Goal: Task Accomplishment & Management: Use online tool/utility

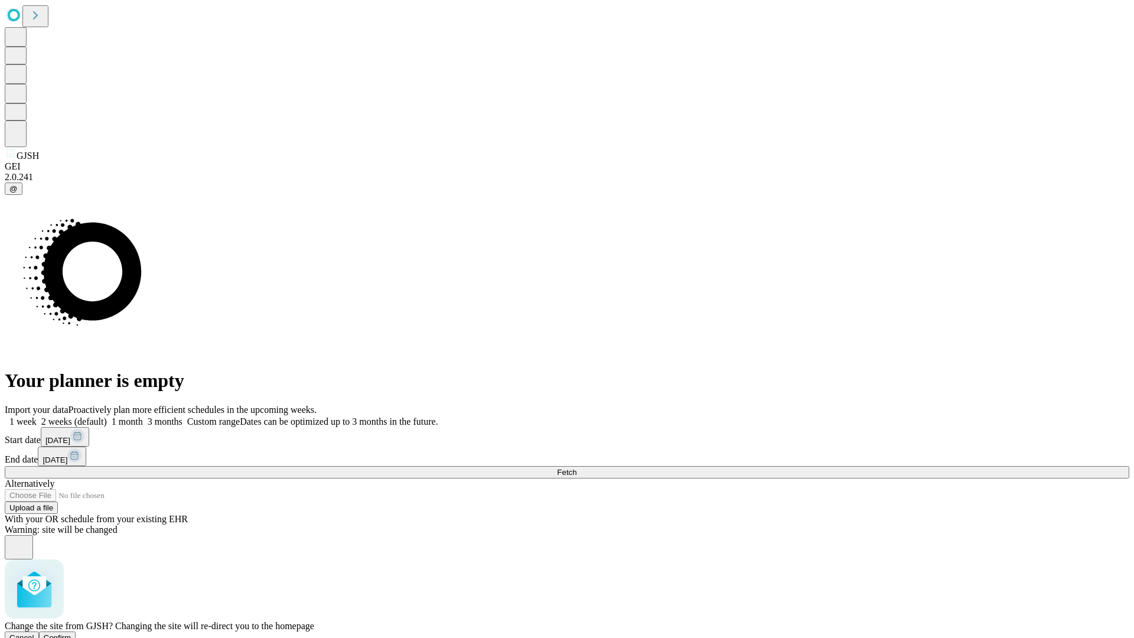
click at [71, 633] on span "Confirm" at bounding box center [58, 637] width 28 height 9
click at [107, 416] on label "2 weeks (default)" at bounding box center [72, 421] width 70 height 10
click at [576, 468] on span "Fetch" at bounding box center [566, 472] width 19 height 9
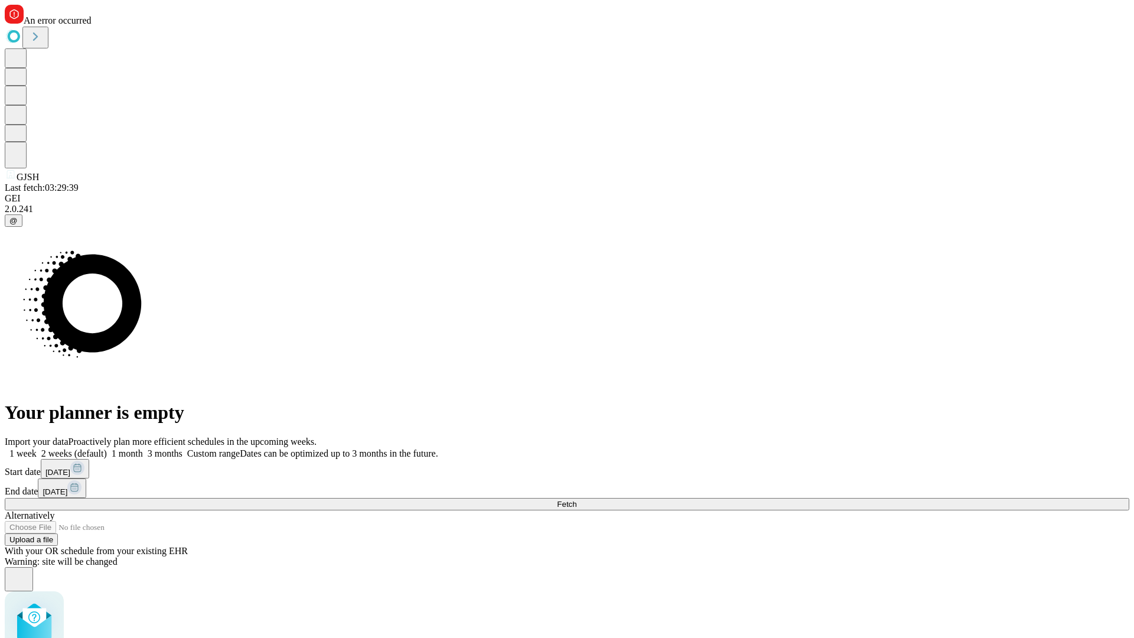
click at [107, 448] on label "2 weeks (default)" at bounding box center [72, 453] width 70 height 10
click at [576, 500] on span "Fetch" at bounding box center [566, 504] width 19 height 9
click at [107, 448] on label "2 weeks (default)" at bounding box center [72, 453] width 70 height 10
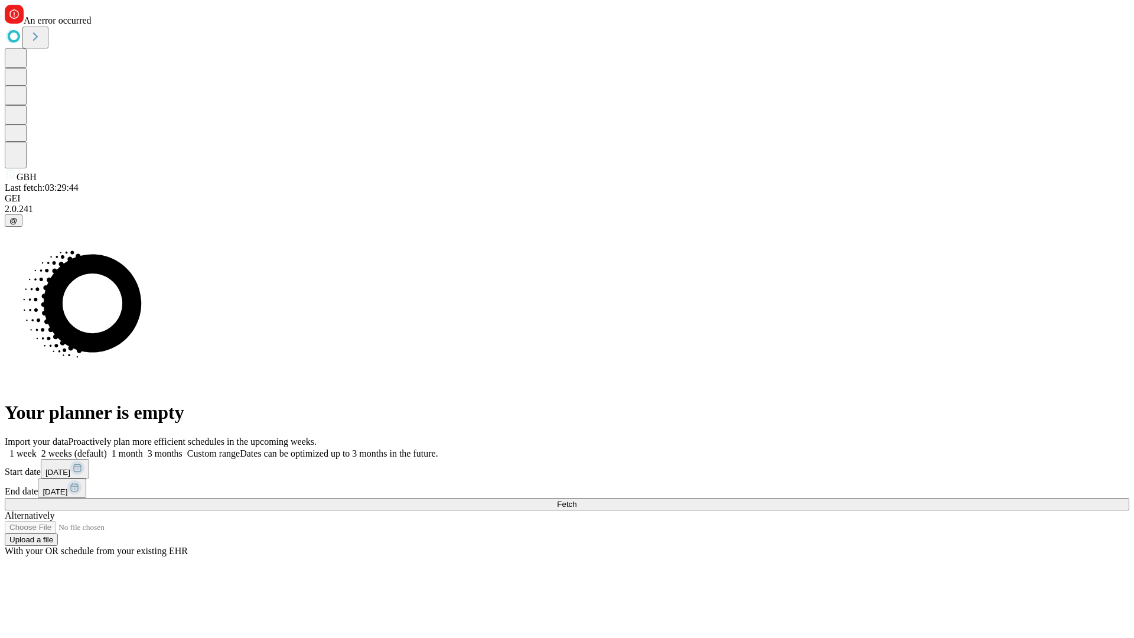
click at [576, 500] on span "Fetch" at bounding box center [566, 504] width 19 height 9
click at [107, 448] on label "2 weeks (default)" at bounding box center [72, 453] width 70 height 10
click at [576, 500] on span "Fetch" at bounding box center [566, 504] width 19 height 9
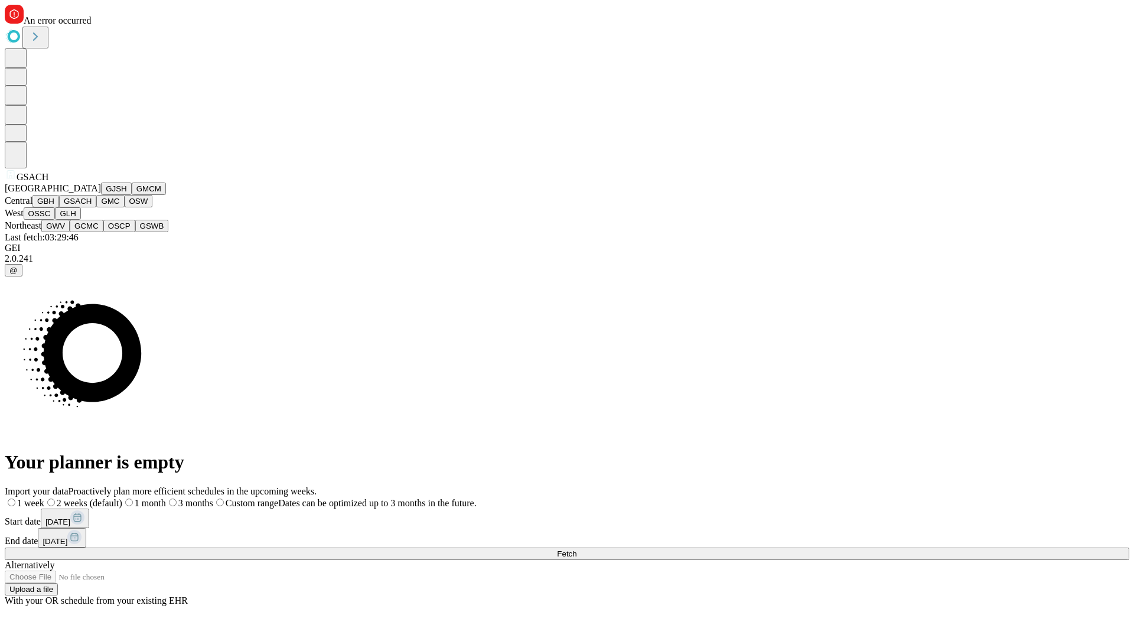
click at [96, 207] on button "GMC" at bounding box center [110, 201] width 28 height 12
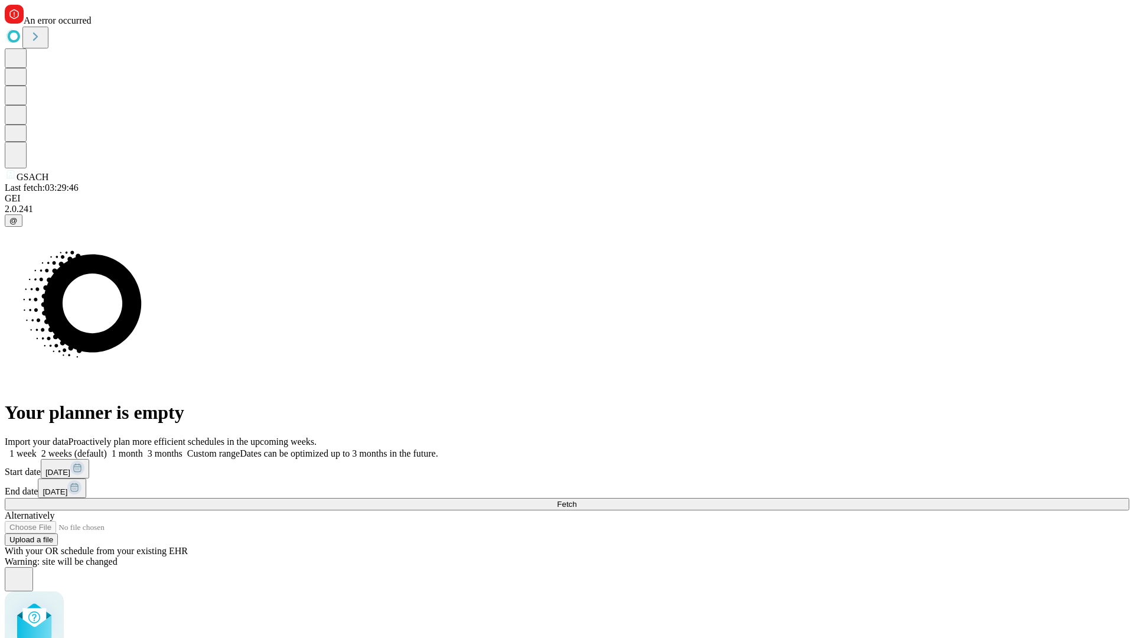
click at [107, 448] on label "2 weeks (default)" at bounding box center [72, 453] width 70 height 10
click at [576, 500] on span "Fetch" at bounding box center [566, 504] width 19 height 9
click at [107, 448] on label "2 weeks (default)" at bounding box center [72, 453] width 70 height 10
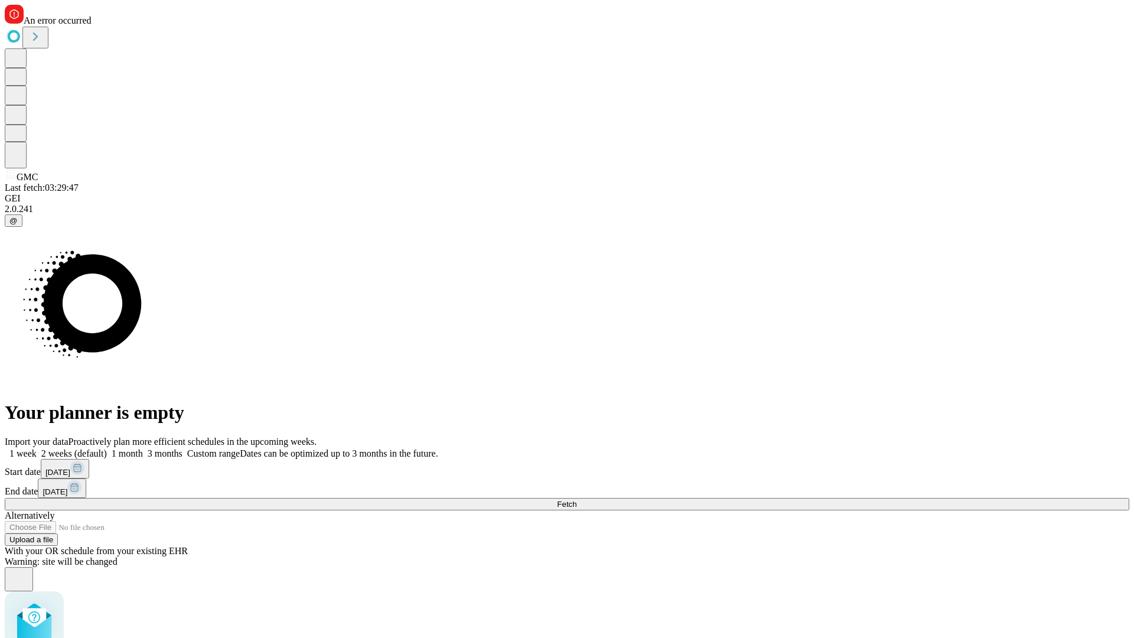
click at [576, 500] on span "Fetch" at bounding box center [566, 504] width 19 height 9
click at [107, 448] on label "2 weeks (default)" at bounding box center [72, 453] width 70 height 10
click at [576, 500] on span "Fetch" at bounding box center [566, 504] width 19 height 9
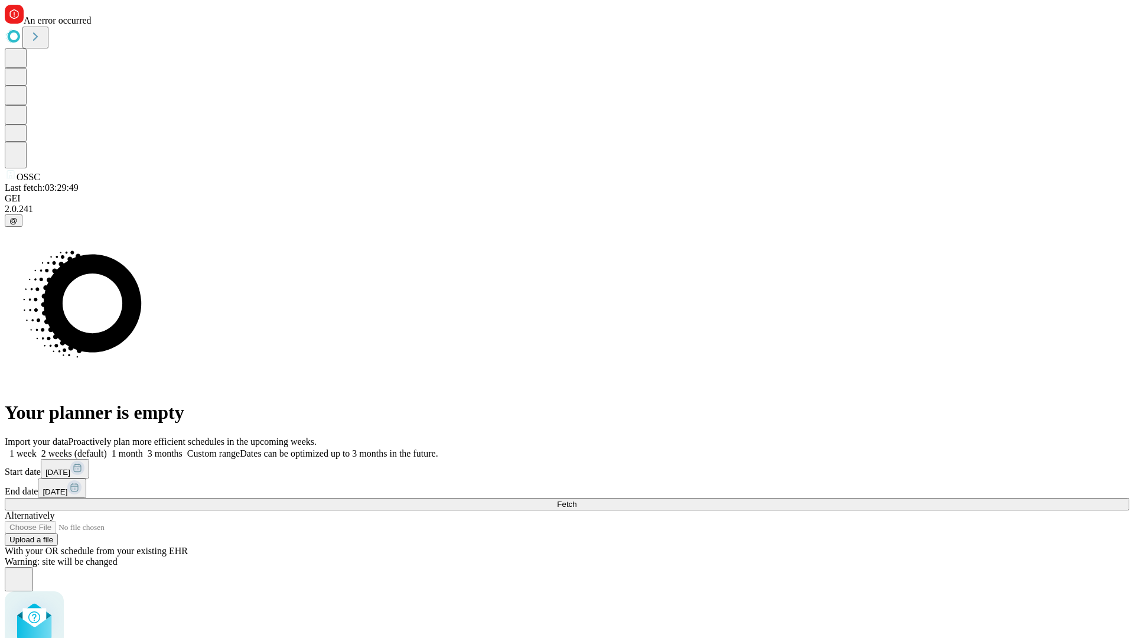
click at [107, 448] on label "2 weeks (default)" at bounding box center [72, 453] width 70 height 10
click at [576, 500] on span "Fetch" at bounding box center [566, 504] width 19 height 9
click at [107, 448] on label "2 weeks (default)" at bounding box center [72, 453] width 70 height 10
click at [576, 500] on span "Fetch" at bounding box center [566, 504] width 19 height 9
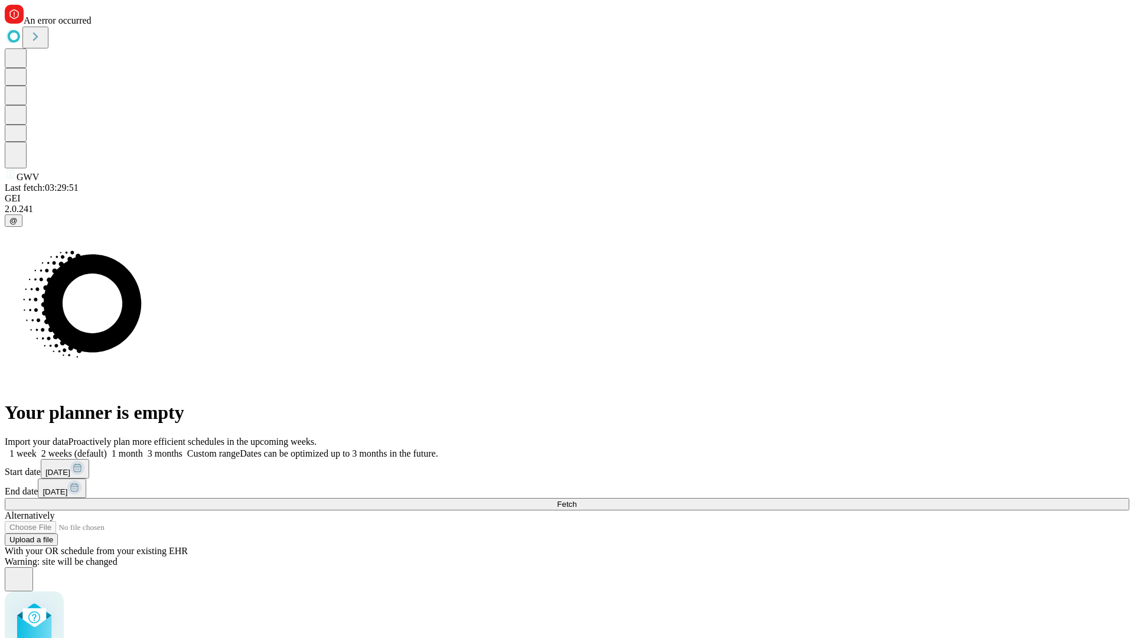
click at [107, 448] on label "2 weeks (default)" at bounding box center [72, 453] width 70 height 10
click at [576, 500] on span "Fetch" at bounding box center [566, 504] width 19 height 9
click at [107, 448] on label "2 weeks (default)" at bounding box center [72, 453] width 70 height 10
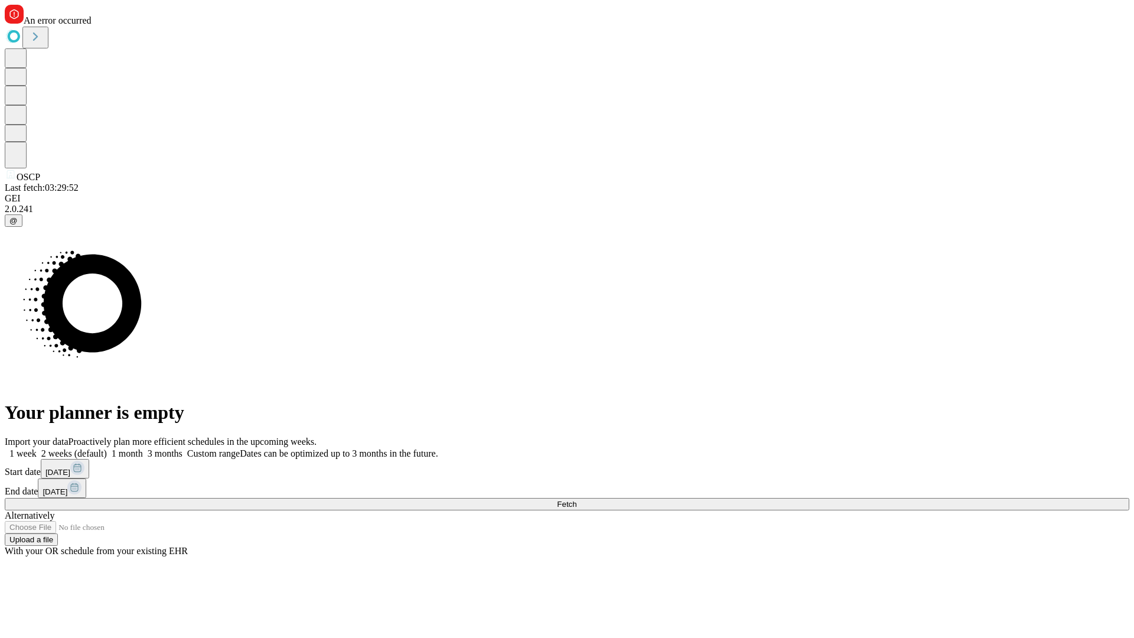
click at [576, 500] on span "Fetch" at bounding box center [566, 504] width 19 height 9
click at [107, 448] on label "2 weeks (default)" at bounding box center [72, 453] width 70 height 10
click at [576, 500] on span "Fetch" at bounding box center [566, 504] width 19 height 9
